Goal: Check status

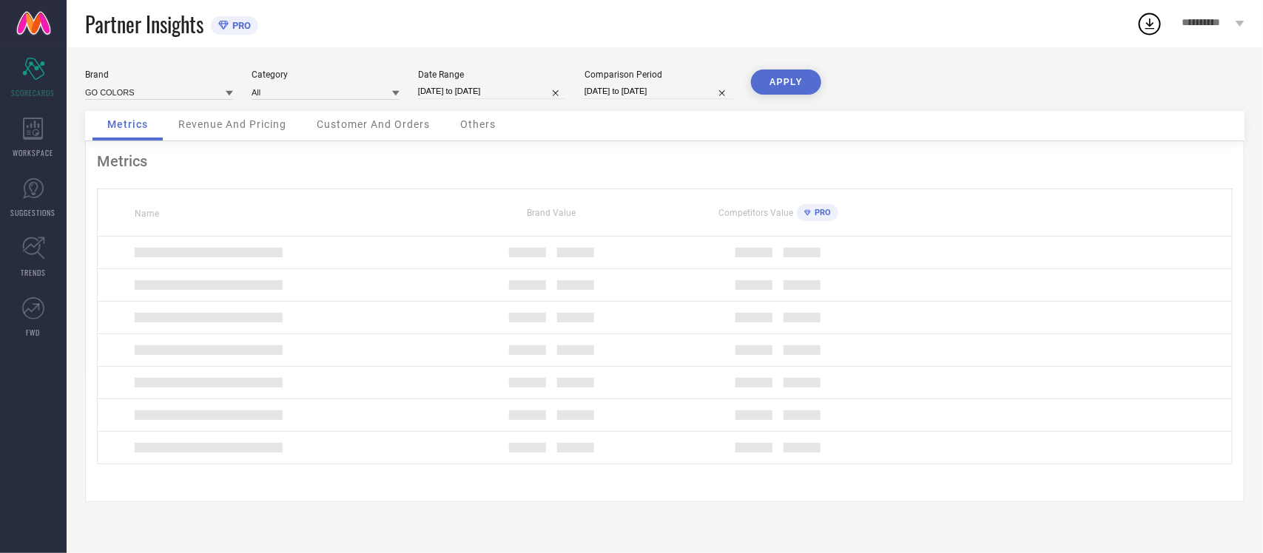
select select "8"
select select "2025"
select select "9"
select select "2025"
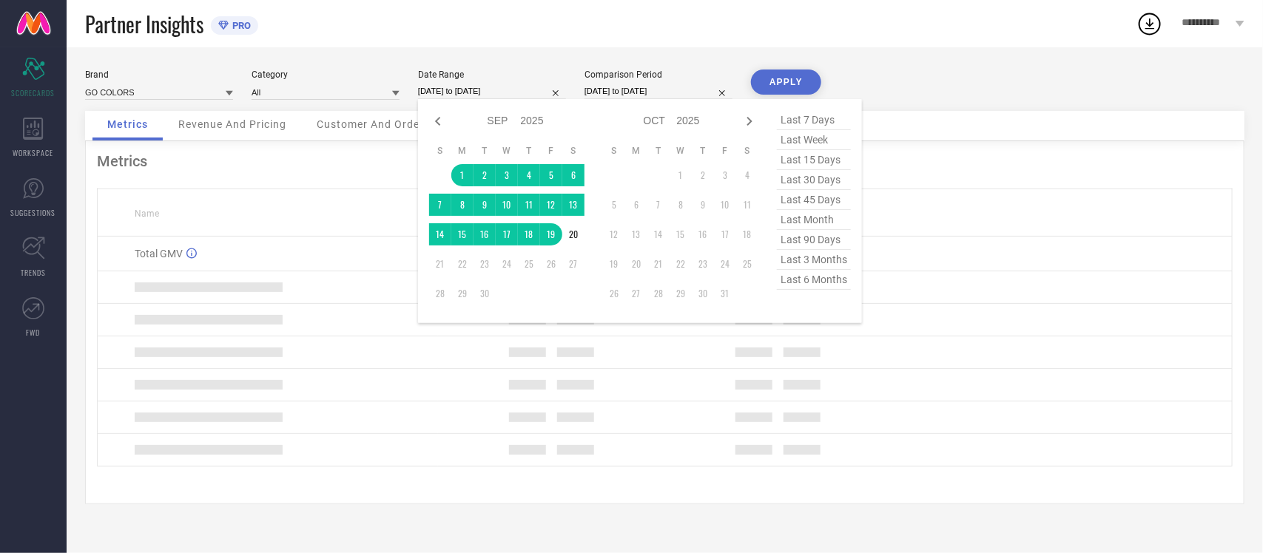
click at [477, 90] on input "[DATE] to [DATE]" at bounding box center [492, 92] width 148 height 16
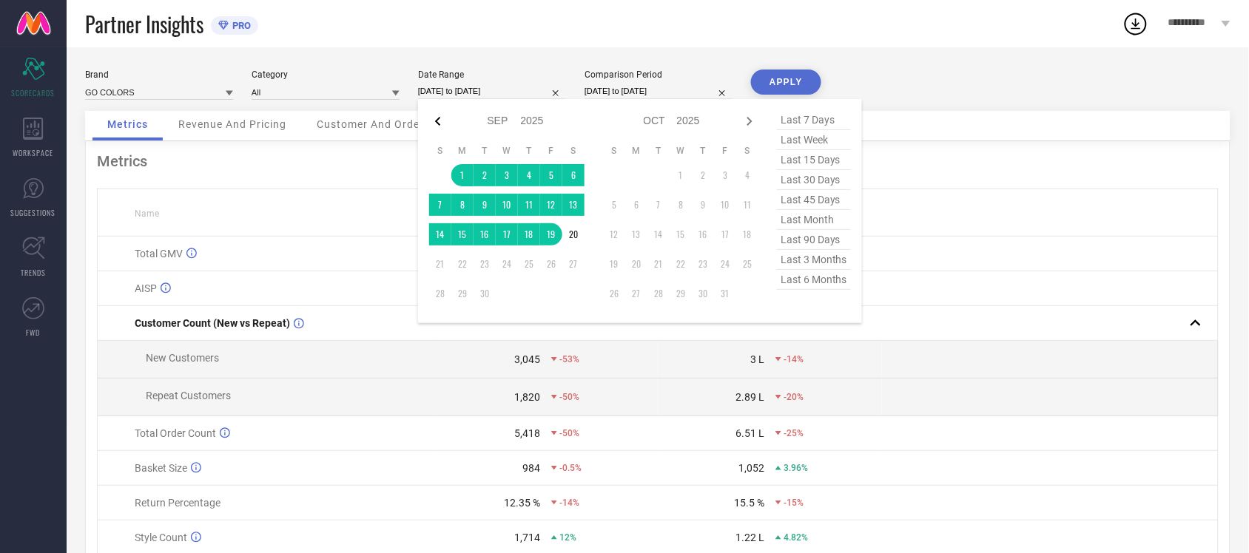
click at [434, 121] on icon at bounding box center [438, 121] width 18 height 18
select select "7"
select select "2025"
select select "8"
select select "2025"
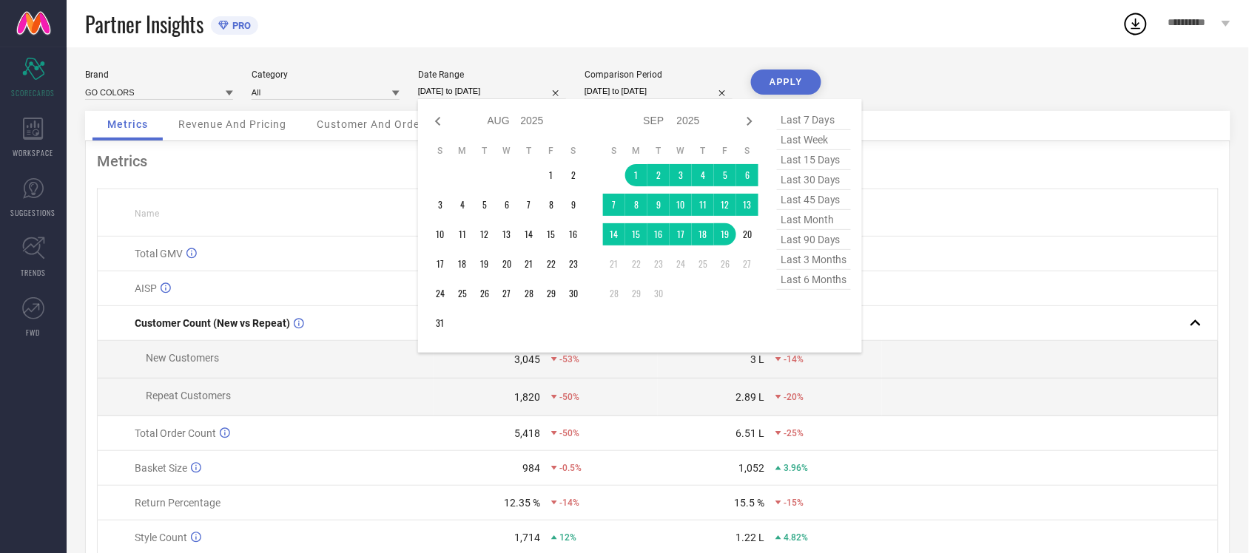
click at [434, 121] on icon at bounding box center [438, 121] width 18 height 18
select select "6"
select select "2025"
select select "7"
select select "2025"
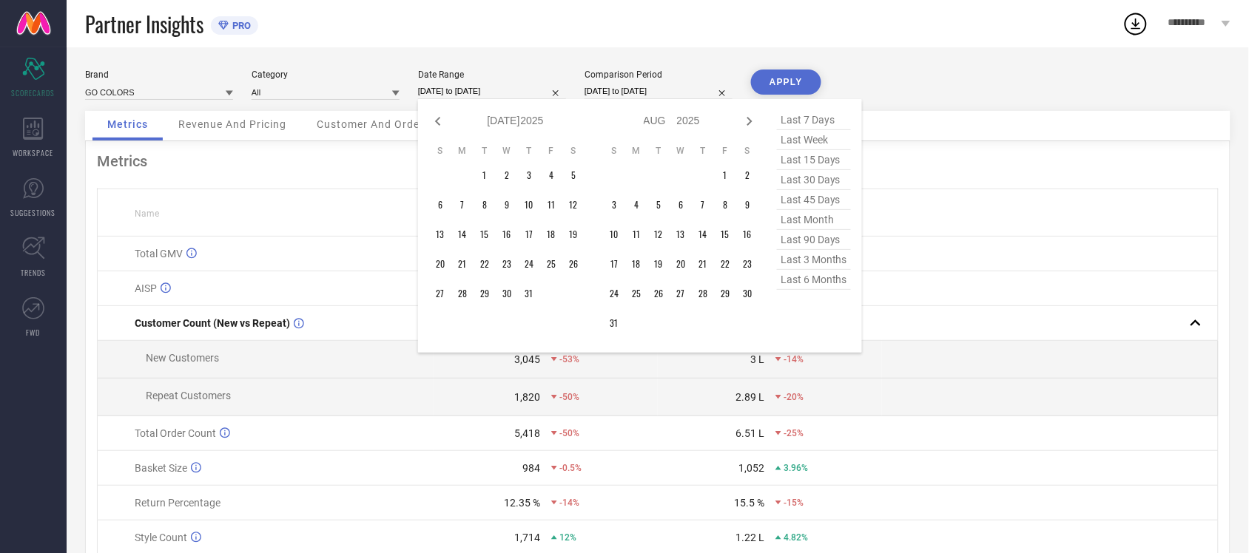
click at [434, 121] on icon at bounding box center [438, 121] width 18 height 18
select select "5"
select select "2025"
select select "6"
select select "2025"
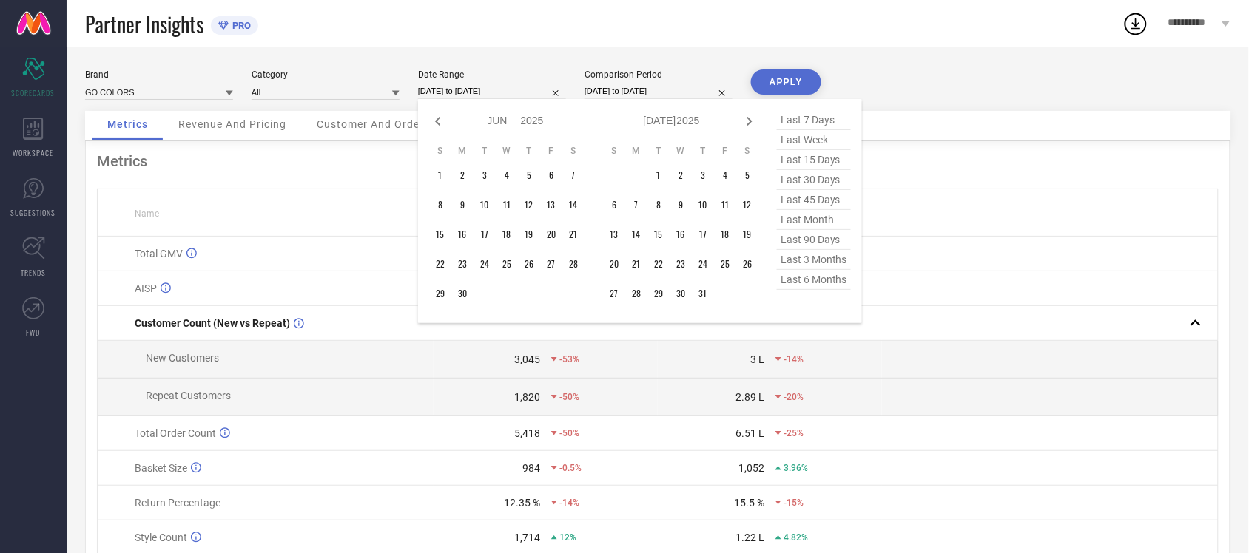
click at [434, 121] on icon at bounding box center [438, 121] width 18 height 18
select select "4"
select select "2025"
select select "5"
select select "2025"
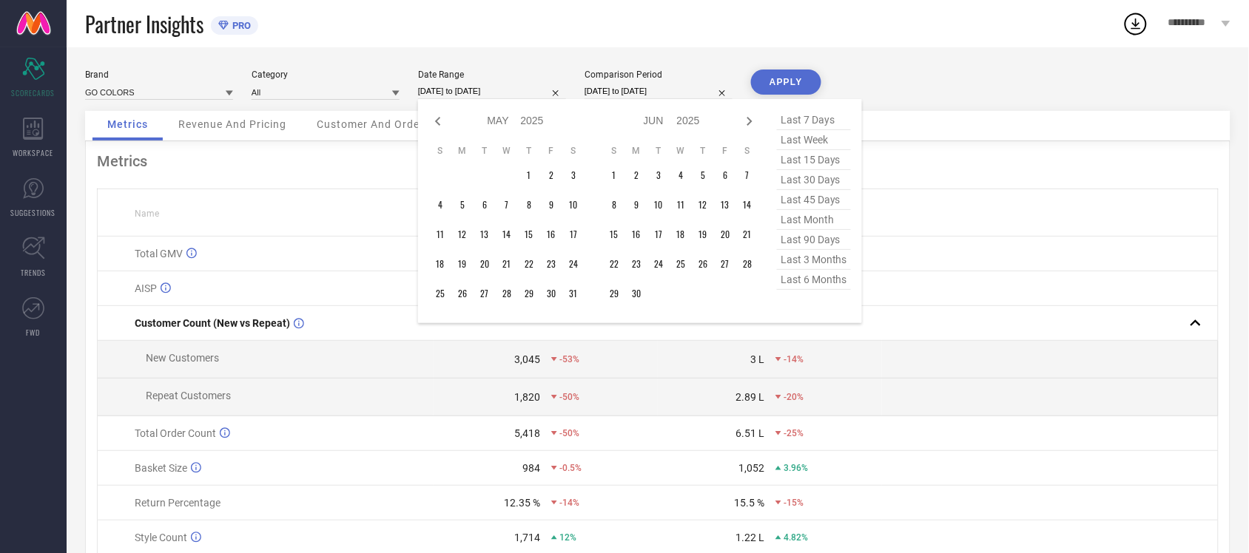
click at [434, 121] on icon at bounding box center [438, 121] width 18 height 18
select select "3"
select select "2025"
select select "4"
select select "2025"
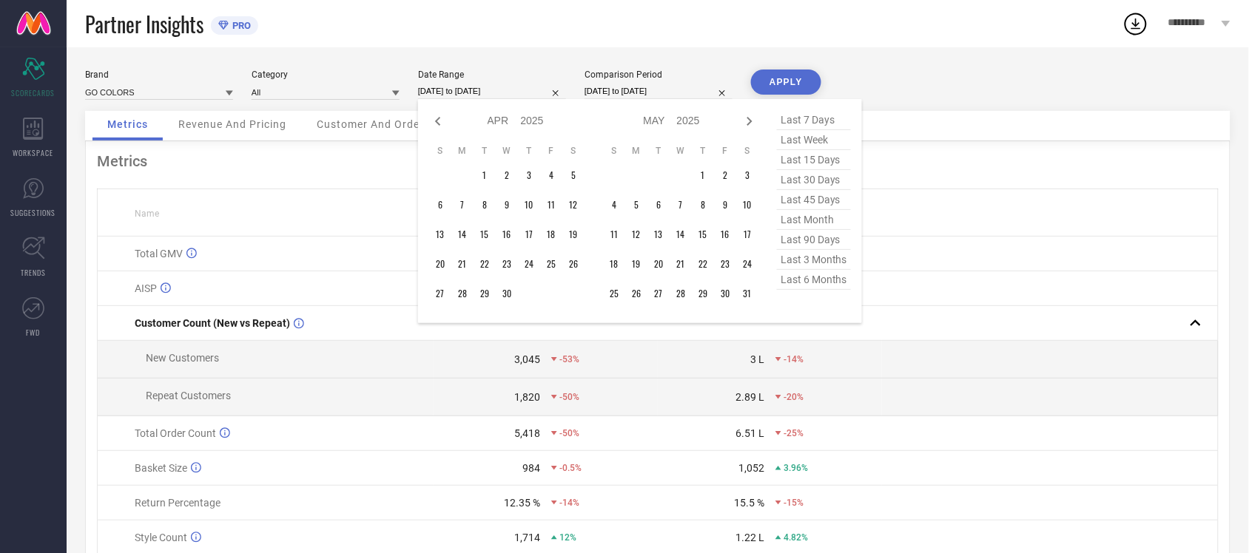
click at [434, 121] on icon at bounding box center [438, 121] width 18 height 18
select select "2"
select select "2025"
select select "3"
select select "2025"
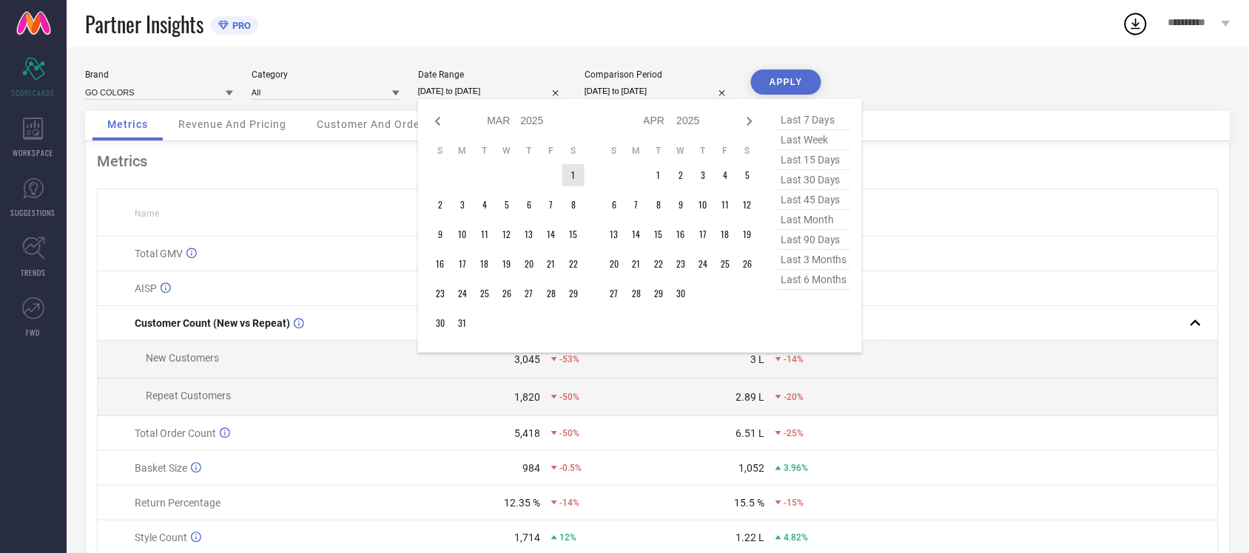
type input "After [DATE]"
click at [570, 174] on td "1" at bounding box center [573, 175] width 22 height 22
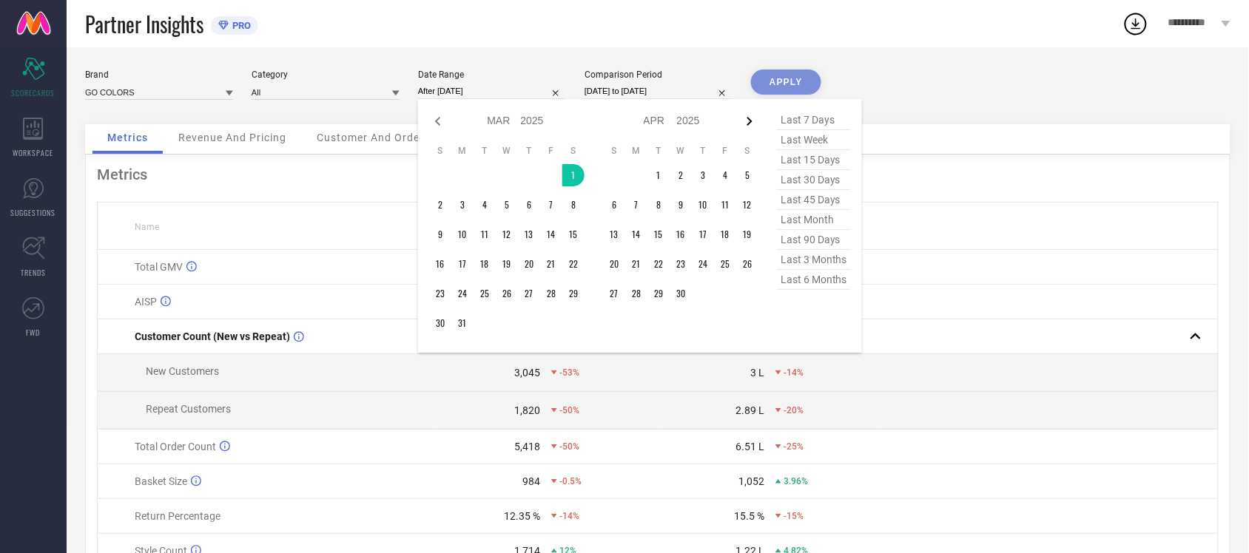
click at [751, 121] on icon at bounding box center [749, 121] width 5 height 9
select select "3"
select select "2025"
select select "4"
select select "2025"
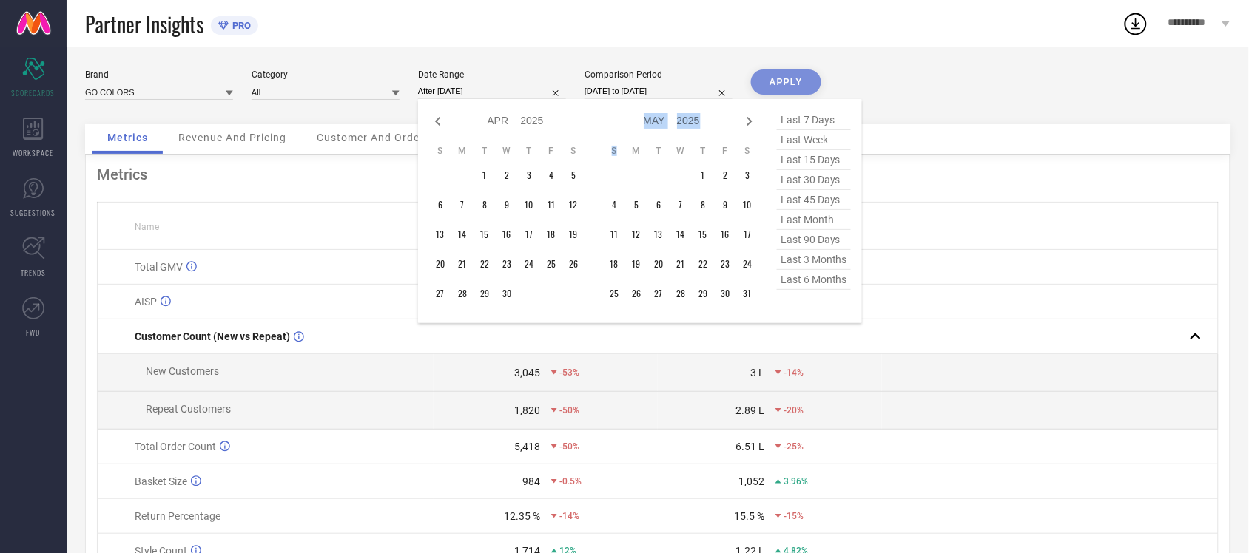
click at [751, 121] on icon at bounding box center [749, 121] width 5 height 9
select select "4"
select select "2025"
select select "5"
select select "2025"
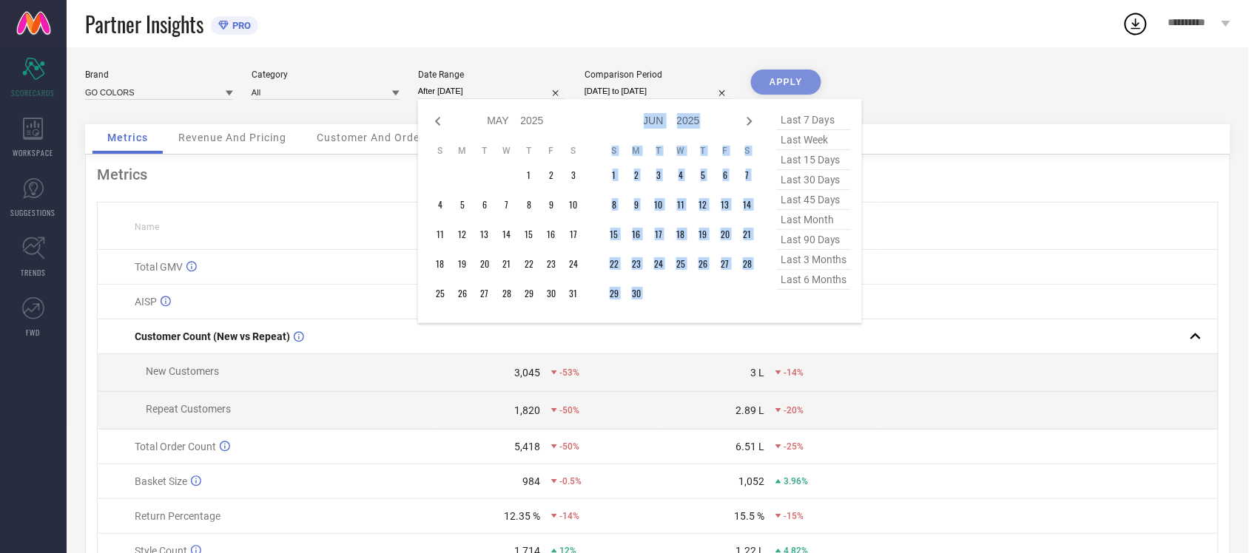
click at [751, 121] on icon at bounding box center [749, 121] width 5 height 9
select select "5"
select select "2025"
select select "6"
select select "2025"
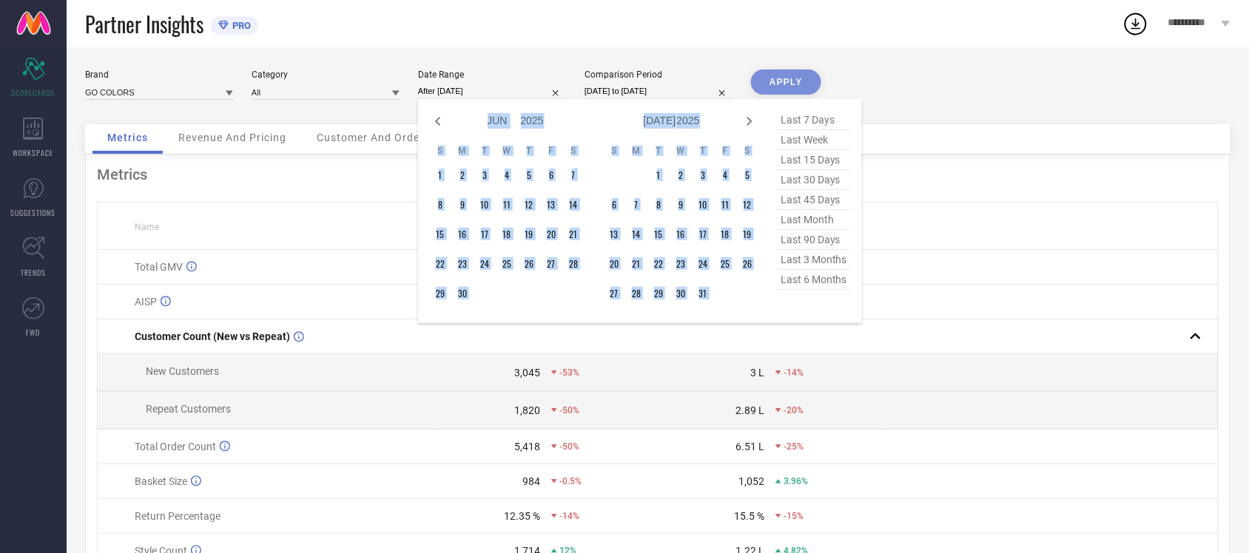
click at [714, 146] on th "F" at bounding box center [725, 151] width 22 height 12
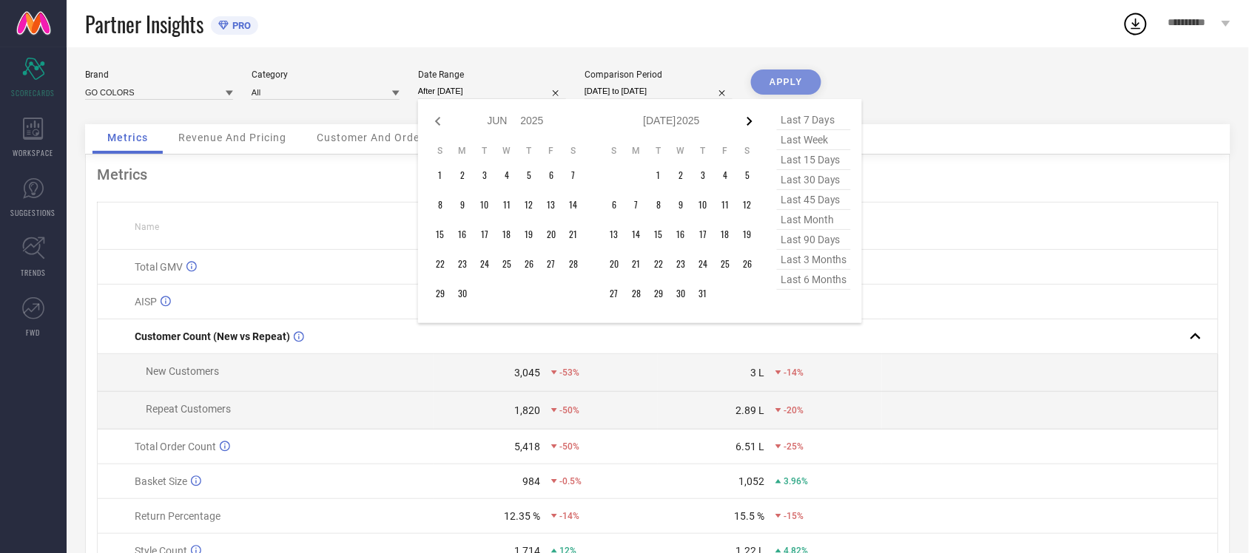
click at [746, 126] on icon at bounding box center [749, 121] width 18 height 18
select select "6"
select select "2025"
select select "7"
select select "2025"
